Goal: Task Accomplishment & Management: Use online tool/utility

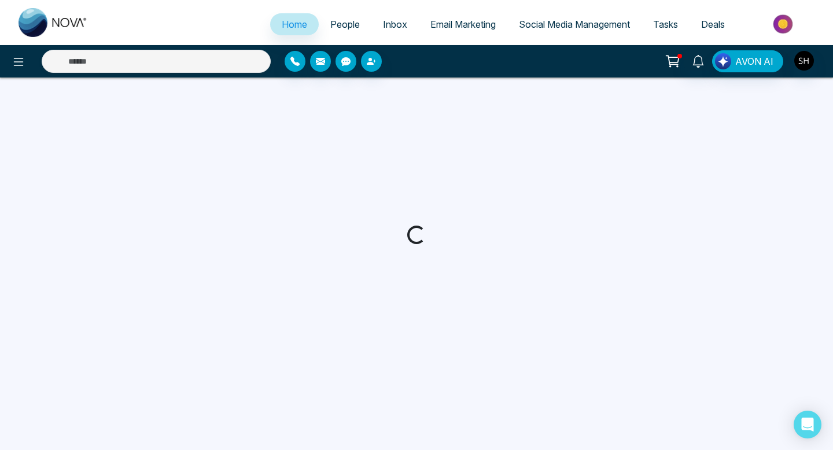
select select "*"
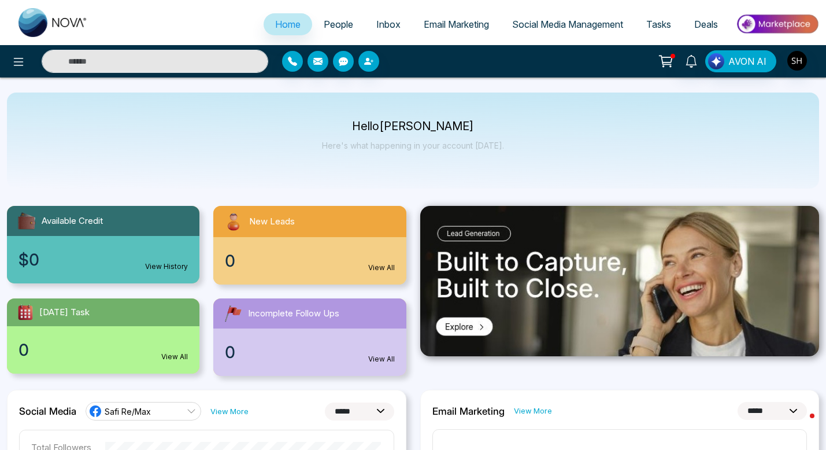
click at [572, 24] on span "Social Media Management" at bounding box center [567, 25] width 111 height 12
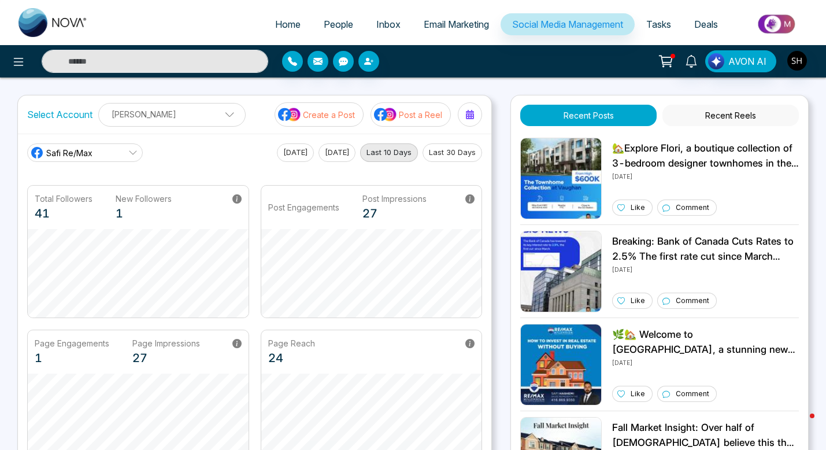
click at [345, 112] on p "Create a Post" at bounding box center [329, 115] width 52 height 12
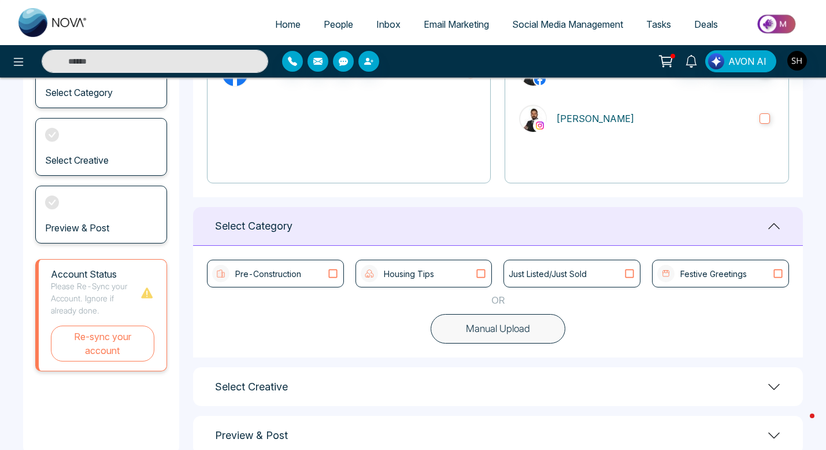
scroll to position [173, 0]
click at [484, 272] on icon at bounding box center [480, 273] width 15 height 12
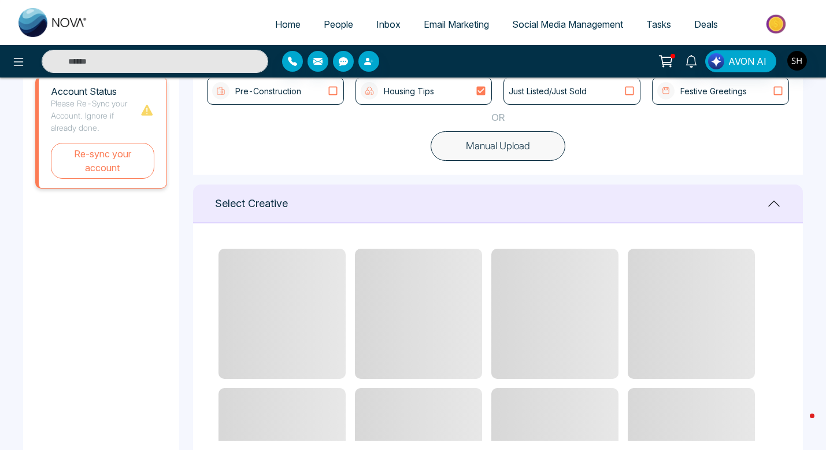
scroll to position [358, 0]
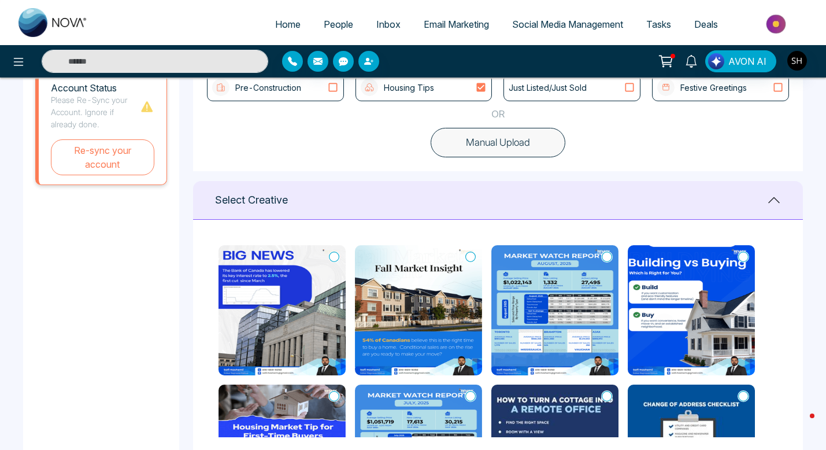
click at [484, 272] on div at bounding box center [498, 449] width 559 height 409
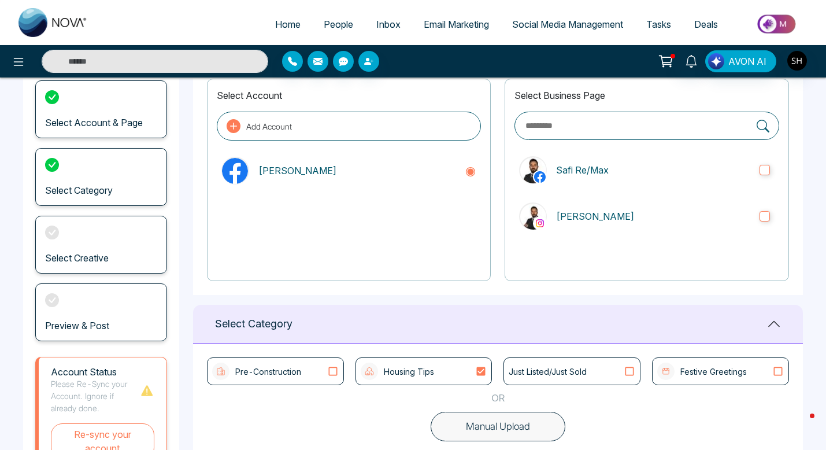
scroll to position [54, 0]
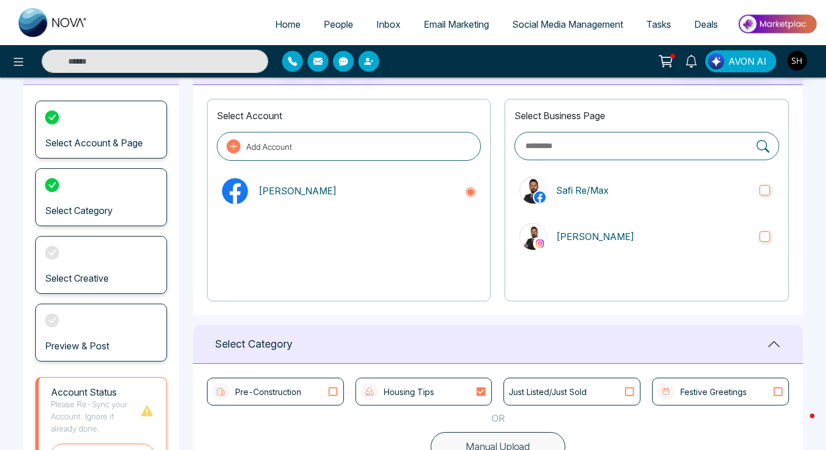
click at [335, 393] on icon at bounding box center [332, 392] width 15 height 12
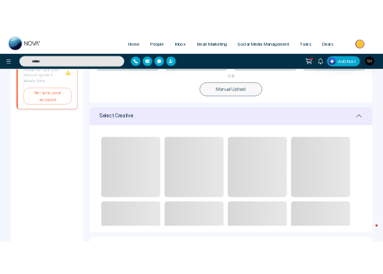
scroll to position [381, 0]
